Goal: Find specific page/section: Find specific page/section

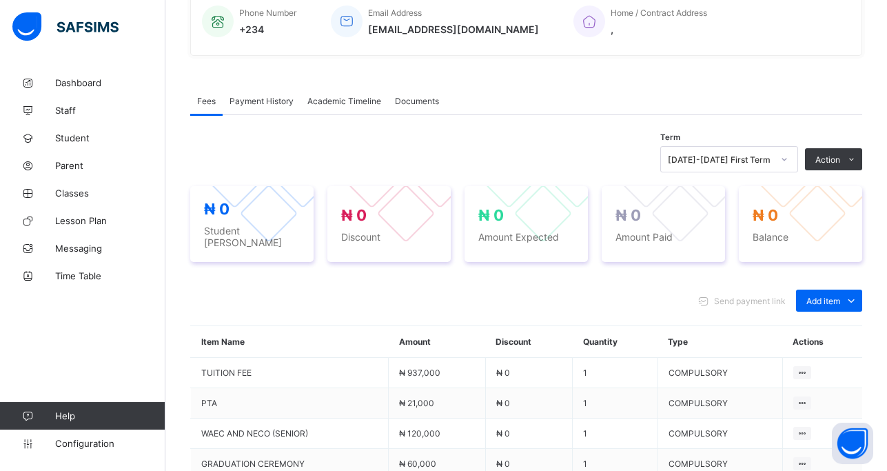
scroll to position [311, 0]
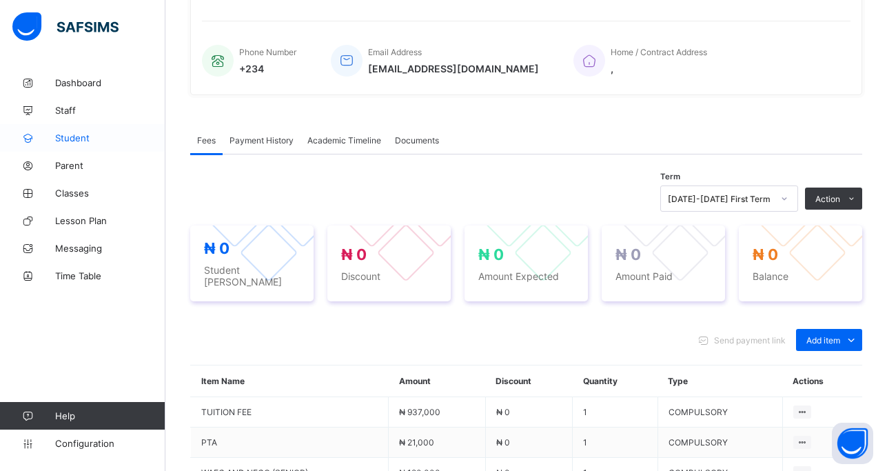
click at [80, 136] on span "Student" at bounding box center [110, 137] width 110 height 11
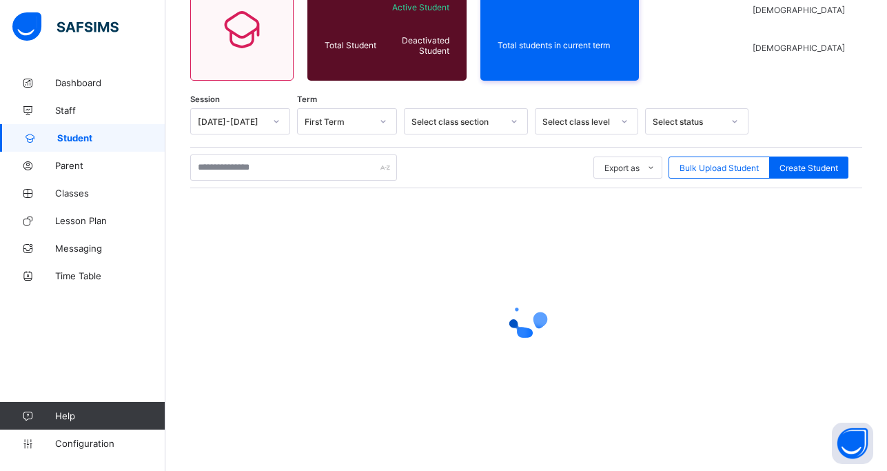
scroll to position [140, 0]
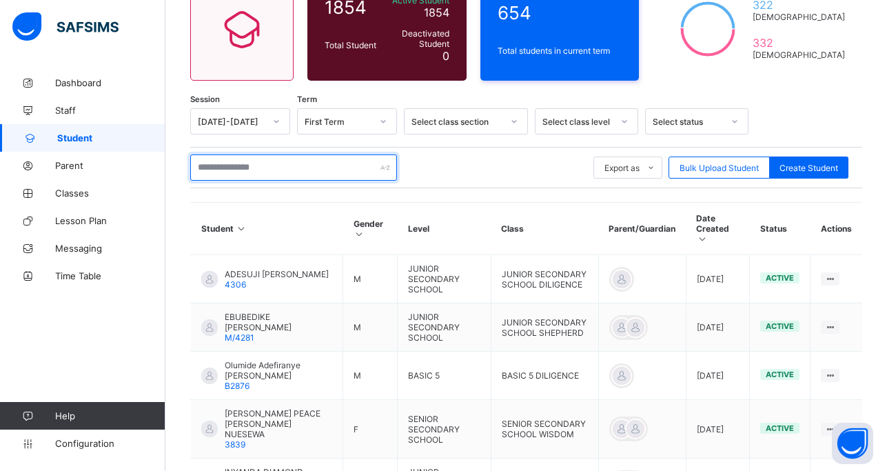
click at [229, 167] on input "text" at bounding box center [293, 167] width 207 height 26
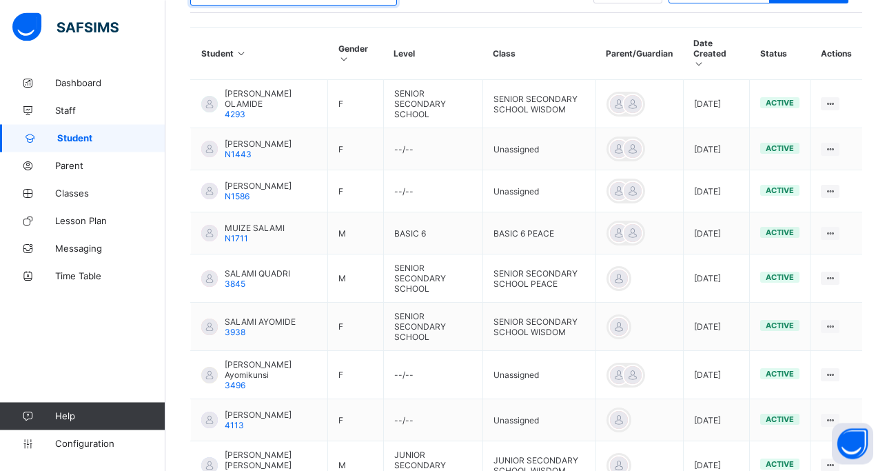
scroll to position [316, 0]
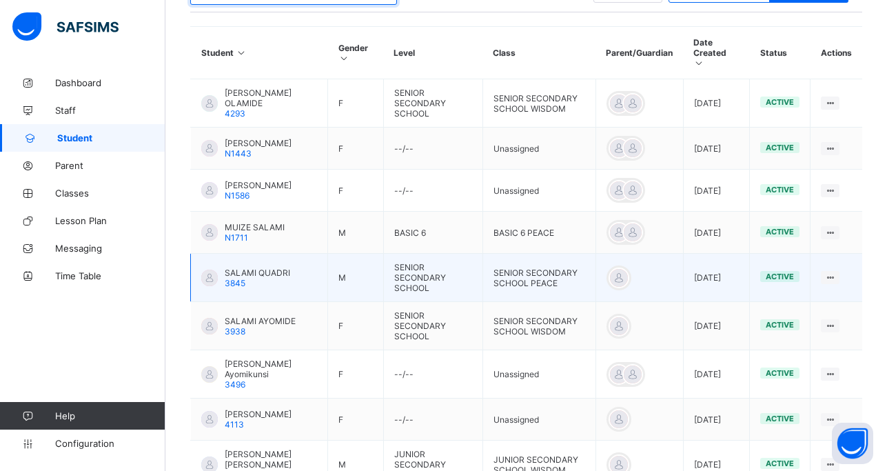
type input "******"
click at [254, 270] on div "SALAMI QUADRI 3845" at bounding box center [257, 277] width 65 height 21
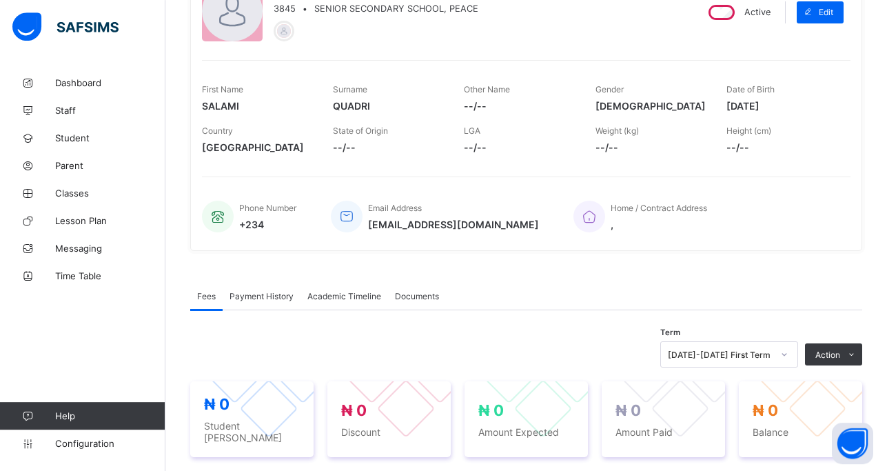
scroll to position [142, 0]
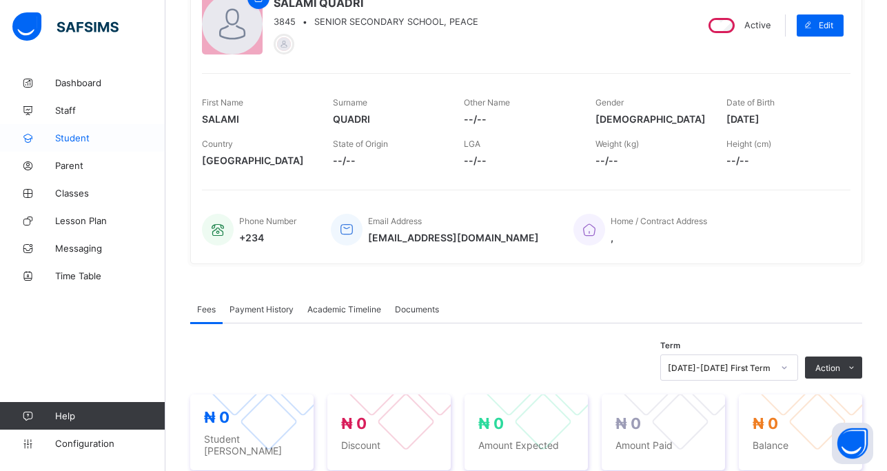
click at [72, 141] on span "Student" at bounding box center [110, 137] width 110 height 11
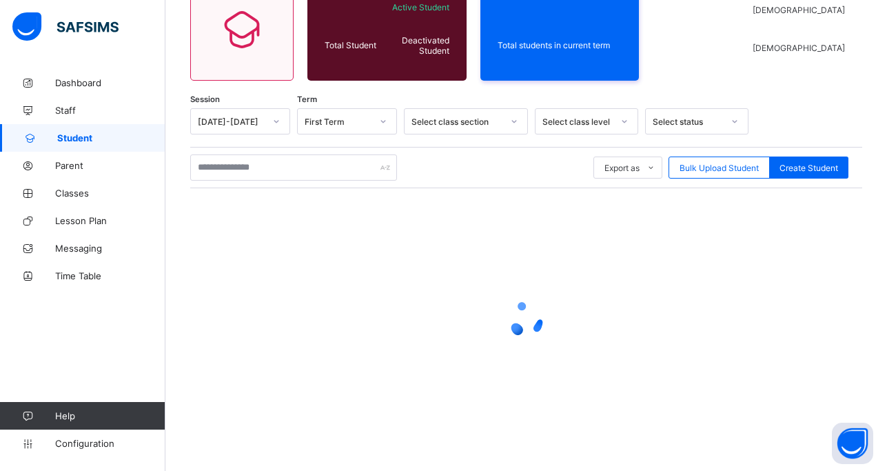
scroll to position [140, 0]
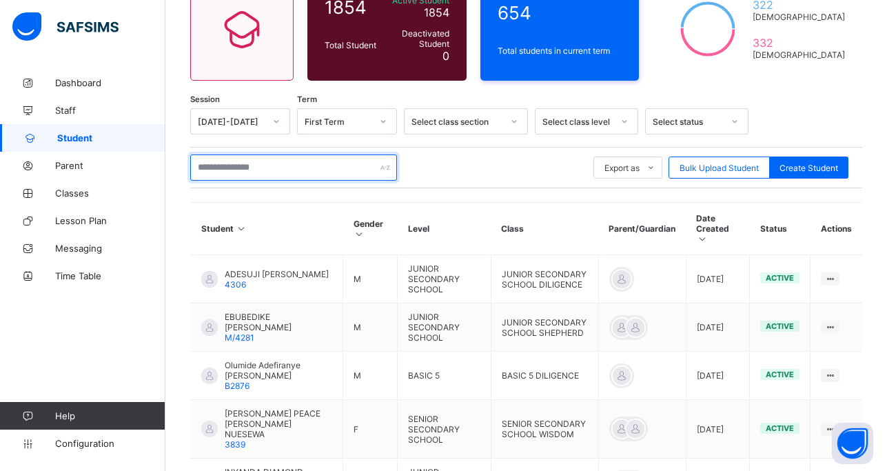
click at [232, 166] on input "text" at bounding box center [293, 167] width 207 height 26
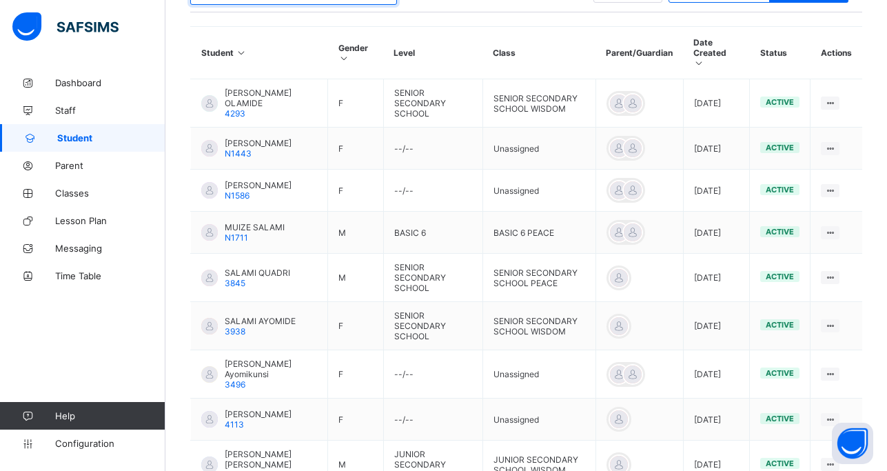
scroll to position [386, 0]
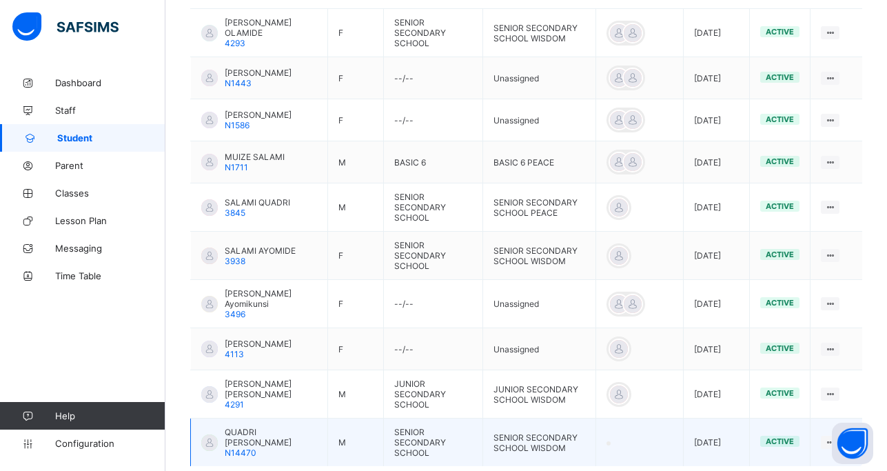
type input "******"
click at [256, 427] on span "QUADRI [PERSON_NAME]" at bounding box center [271, 437] width 92 height 21
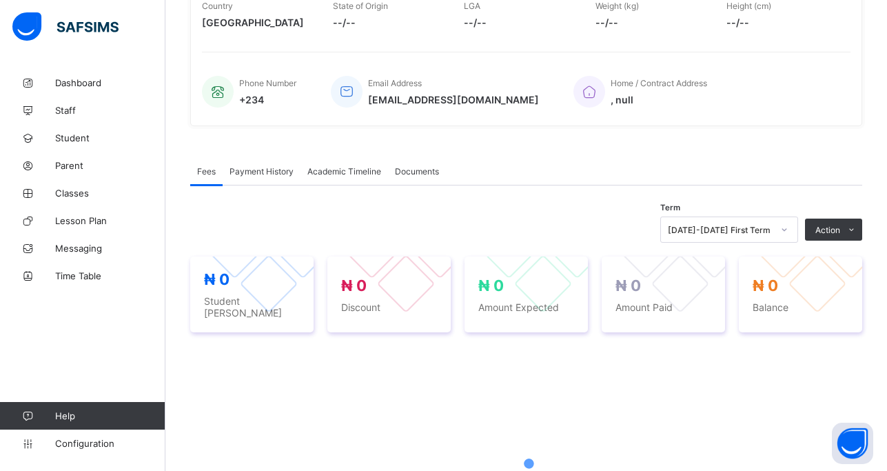
scroll to position [458, 0]
